Goal: Task Accomplishment & Management: Use online tool/utility

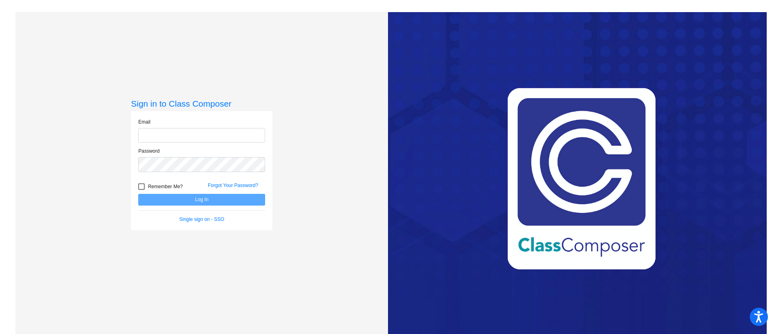
type input "[PERSON_NAME][EMAIL_ADDRESS][DOMAIN_NAME]"
click at [195, 197] on button "Log In" at bounding box center [201, 200] width 127 height 12
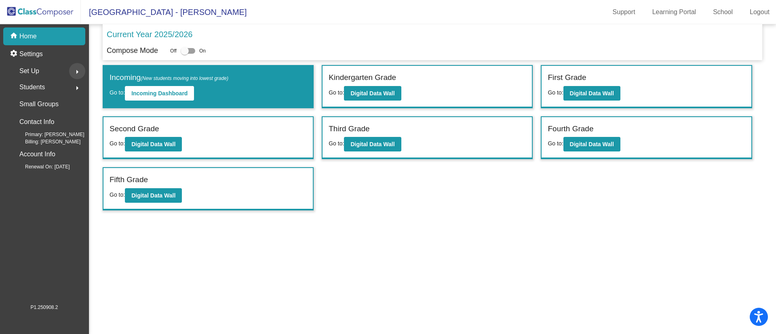
click at [77, 70] on mat-icon "arrow_right" at bounding box center [77, 72] width 10 height 10
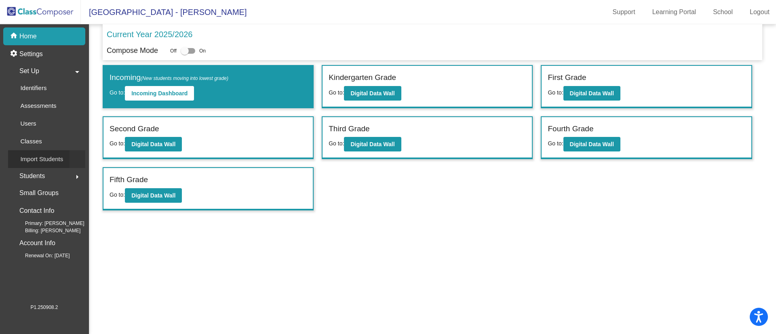
click at [39, 159] on p "Import Students" at bounding box center [41, 159] width 43 height 10
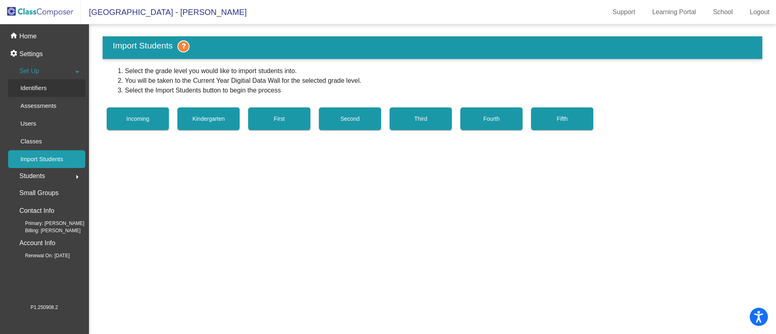
click at [40, 92] on p "Identifiers" at bounding box center [33, 88] width 26 height 10
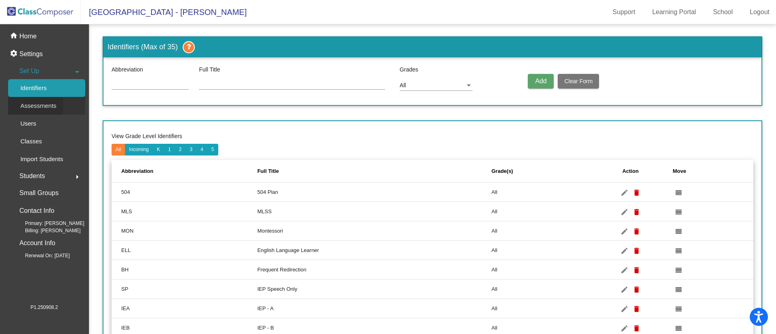
click at [44, 105] on p "Assessments" at bounding box center [38, 106] width 36 height 10
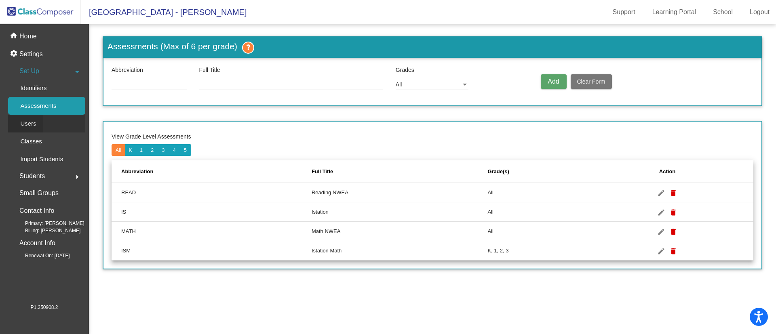
click at [36, 124] on div "Users" at bounding box center [25, 124] width 35 height 18
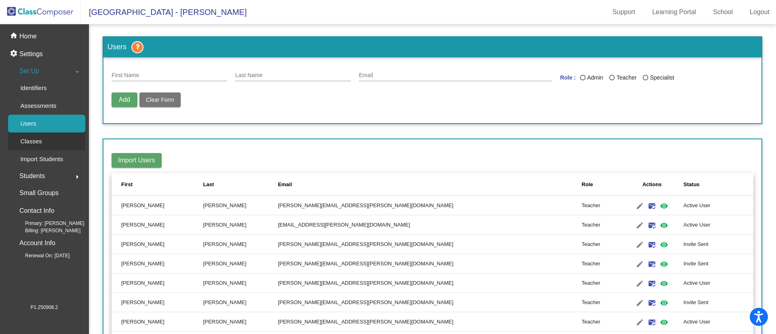
click at [36, 145] on p "Classes" at bounding box center [30, 142] width 21 height 10
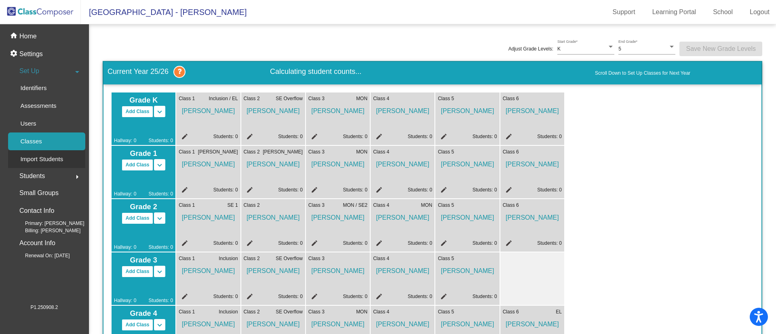
click at [37, 163] on p "Import Students" at bounding box center [41, 159] width 43 height 10
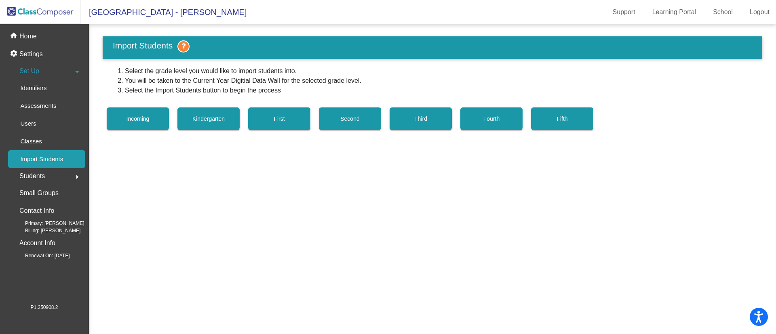
click at [44, 177] on span "Students" at bounding box center [31, 175] width 25 height 11
click at [50, 107] on link "Pictures" at bounding box center [46, 104] width 77 height 18
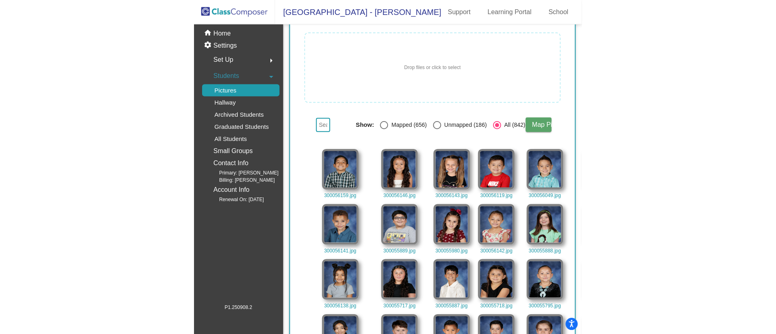
scroll to position [37, 0]
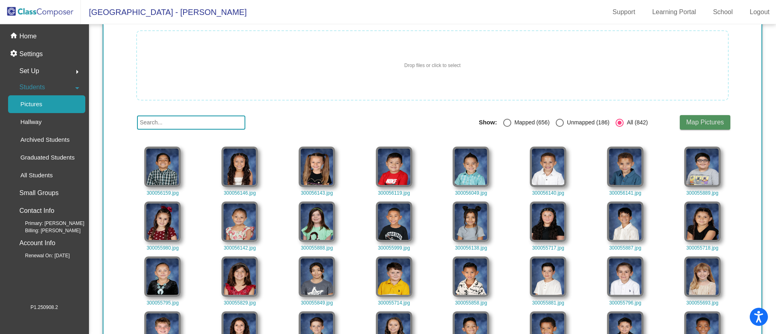
click at [689, 124] on span "Map Pictures" at bounding box center [705, 122] width 38 height 7
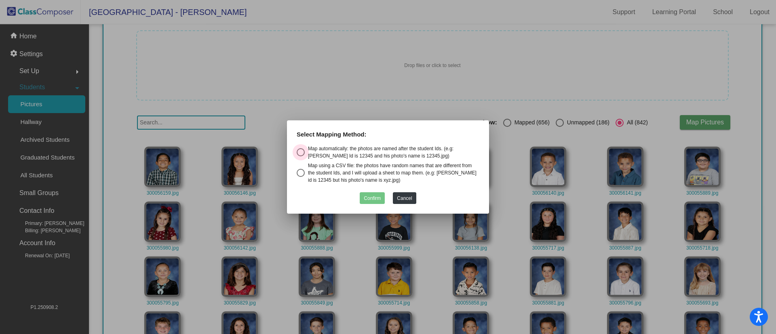
click at [302, 151] on div "Select an option" at bounding box center [300, 152] width 8 height 8
click at [301, 156] on input "Map automatically: the photos are named after the student Ids. (e.g: [PERSON_NA…" at bounding box center [300, 156] width 0 height 0
radio input "true"
click at [369, 198] on button "Confirm" at bounding box center [371, 198] width 25 height 12
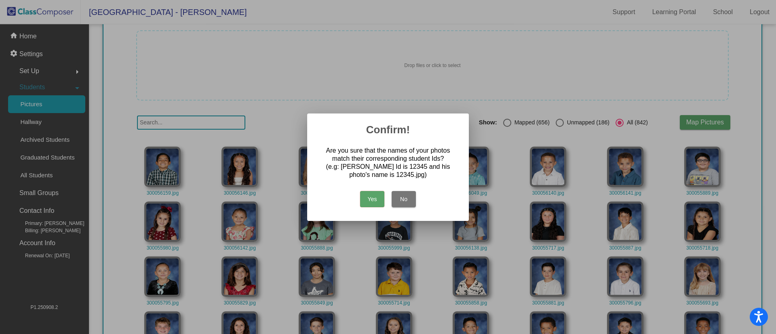
click at [369, 198] on button "Yes" at bounding box center [372, 199] width 24 height 16
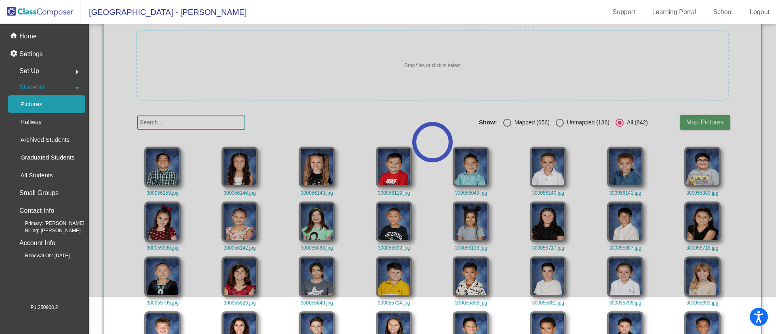
scroll to position [0, 0]
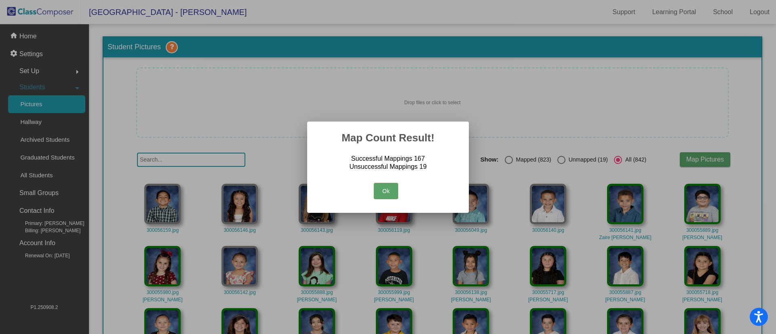
click at [385, 193] on button "Ok" at bounding box center [386, 191] width 24 height 16
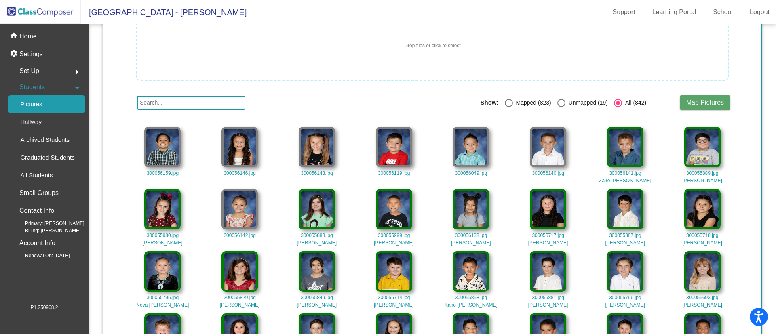
scroll to position [61, 0]
